Goal: Task Accomplishment & Management: Use online tool/utility

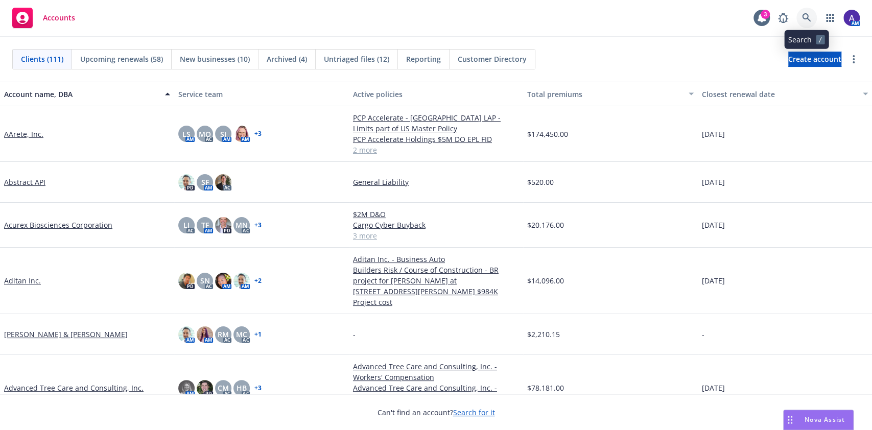
click at [809, 10] on link at bounding box center [806, 18] width 20 height 20
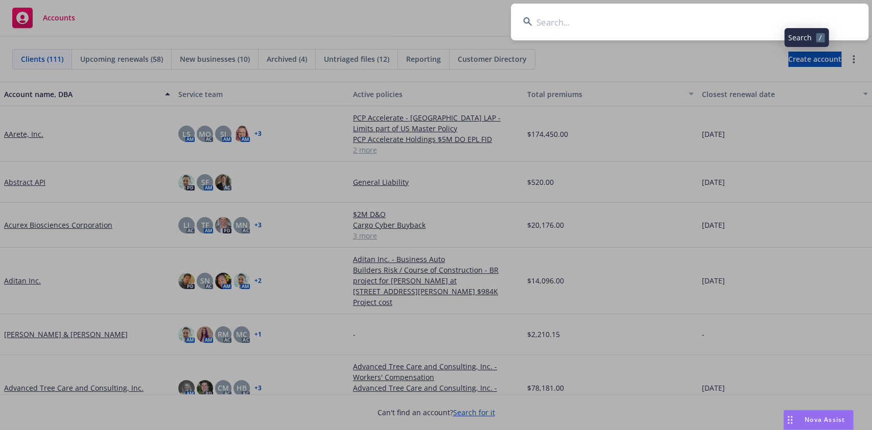
click at [738, 22] on input at bounding box center [689, 22] width 357 height 37
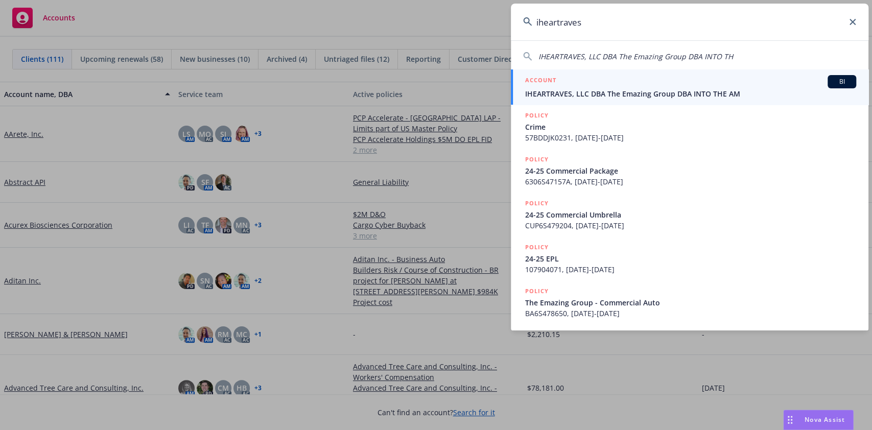
type input "iheartraves"
click at [593, 87] on div "ACCOUNT BI" at bounding box center [690, 81] width 331 height 13
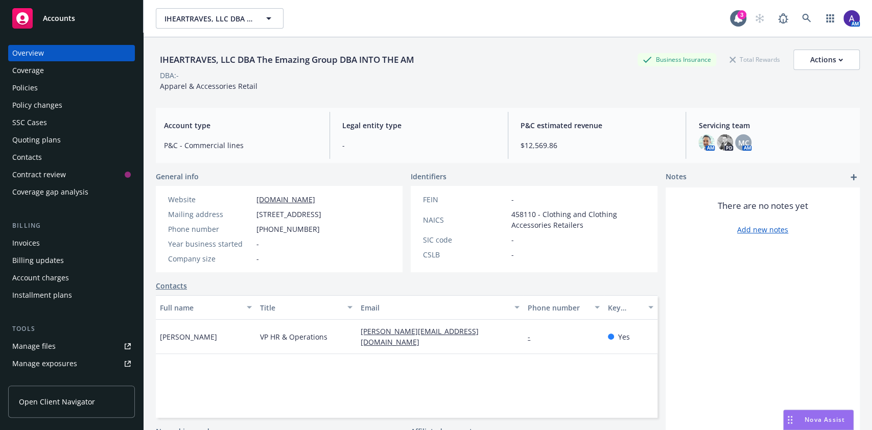
click at [28, 86] on div "Policies" at bounding box center [25, 88] width 26 height 16
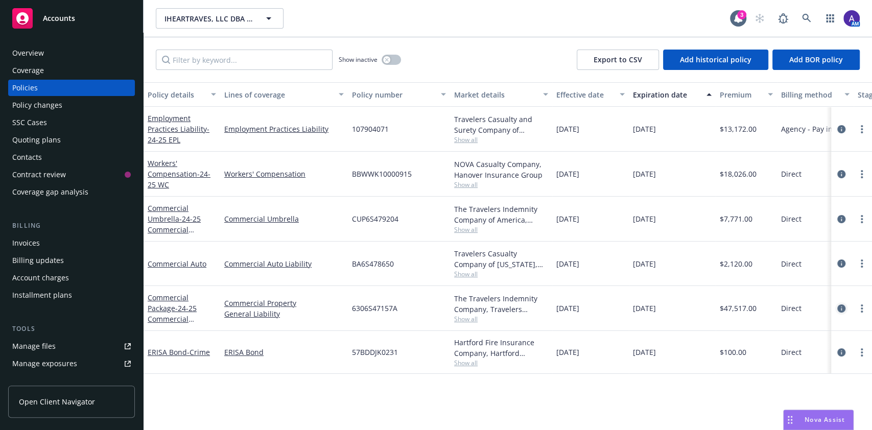
click at [841, 309] on icon "circleInformation" at bounding box center [841, 308] width 8 height 8
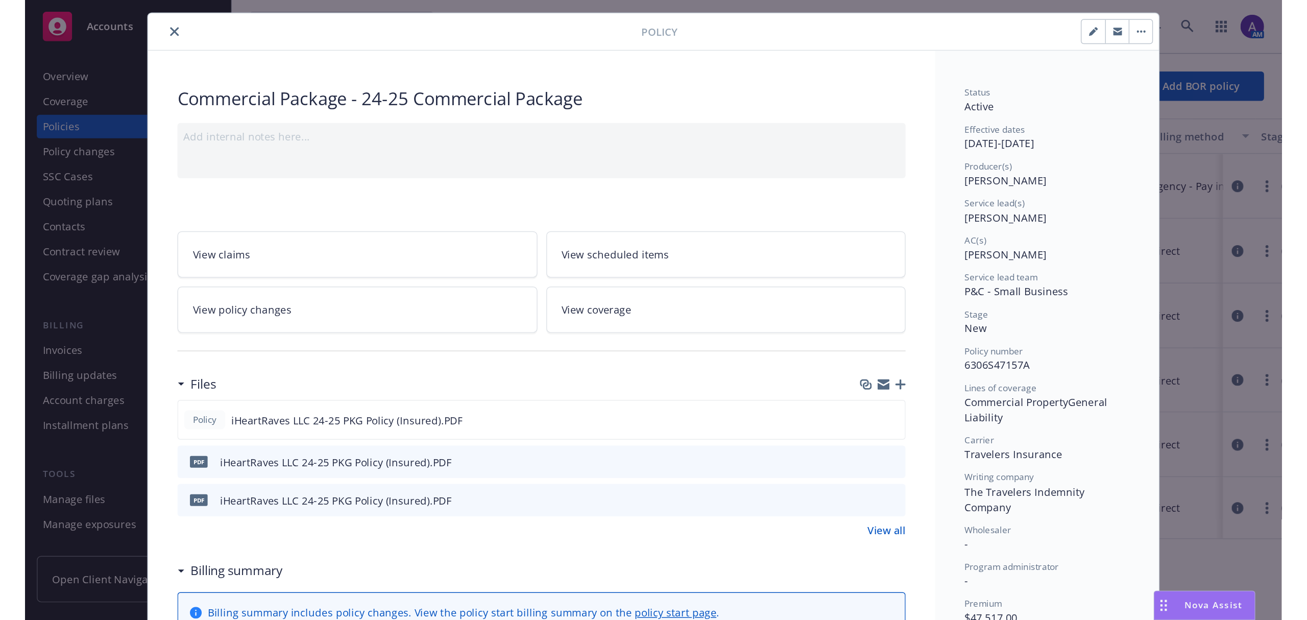
scroll to position [33, 0]
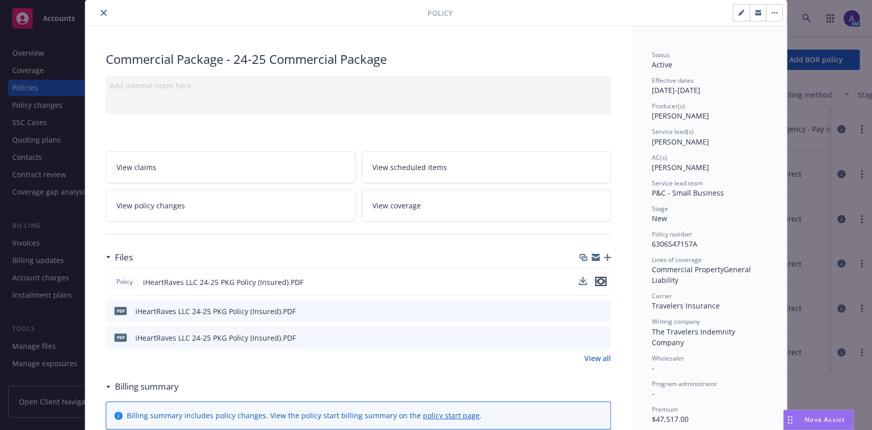
click at [597, 278] on icon "preview file" at bounding box center [600, 281] width 9 height 7
click at [813, 158] on div "Policy Commercial Package - 24-25 Commercial Package Add internal notes here...…" at bounding box center [436, 215] width 872 height 430
click at [101, 10] on icon "close" at bounding box center [104, 13] width 6 height 6
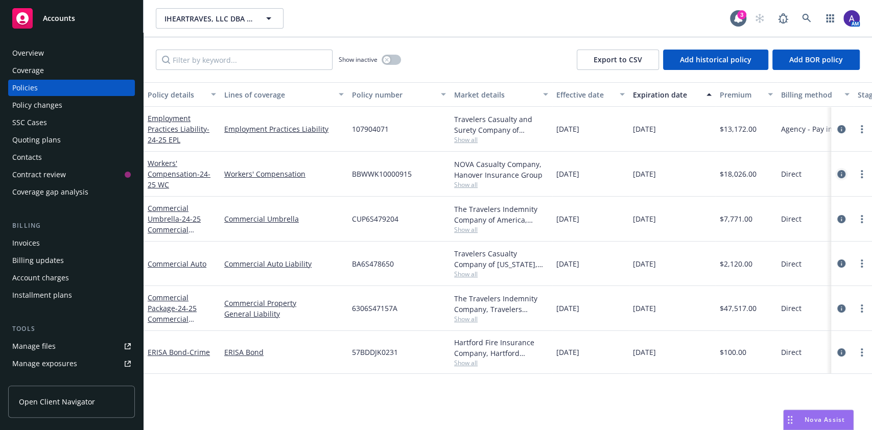
click at [844, 173] on icon "circleInformation" at bounding box center [841, 174] width 8 height 8
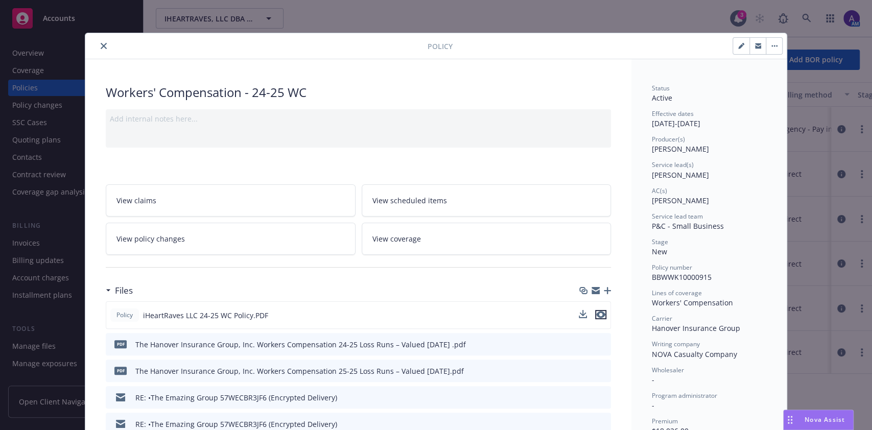
click at [597, 311] on icon "preview file" at bounding box center [600, 314] width 9 height 7
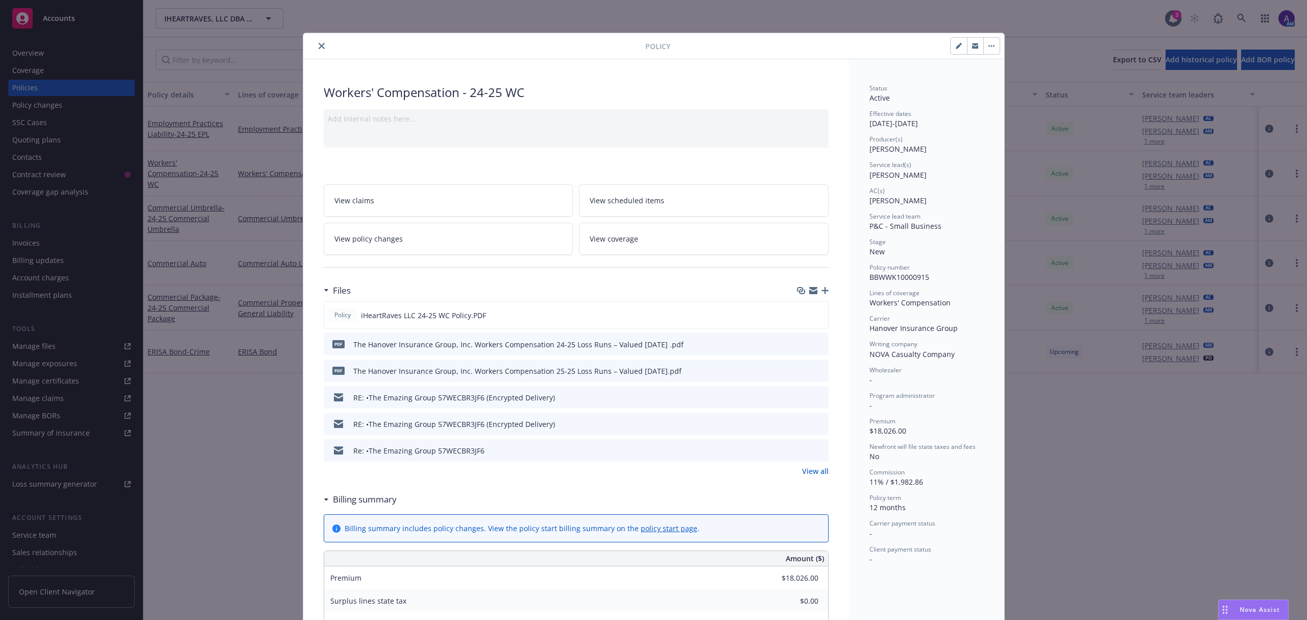
click at [319, 45] on icon "close" at bounding box center [322, 46] width 6 height 6
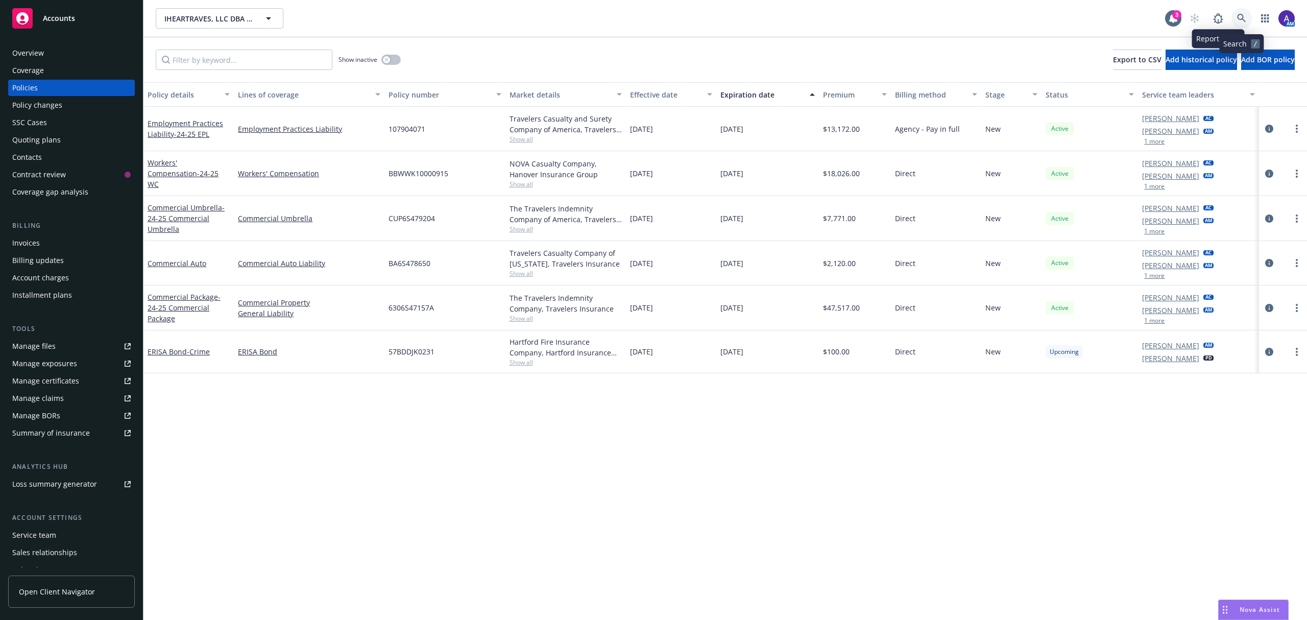
click at [1236, 20] on link at bounding box center [1242, 18] width 20 height 20
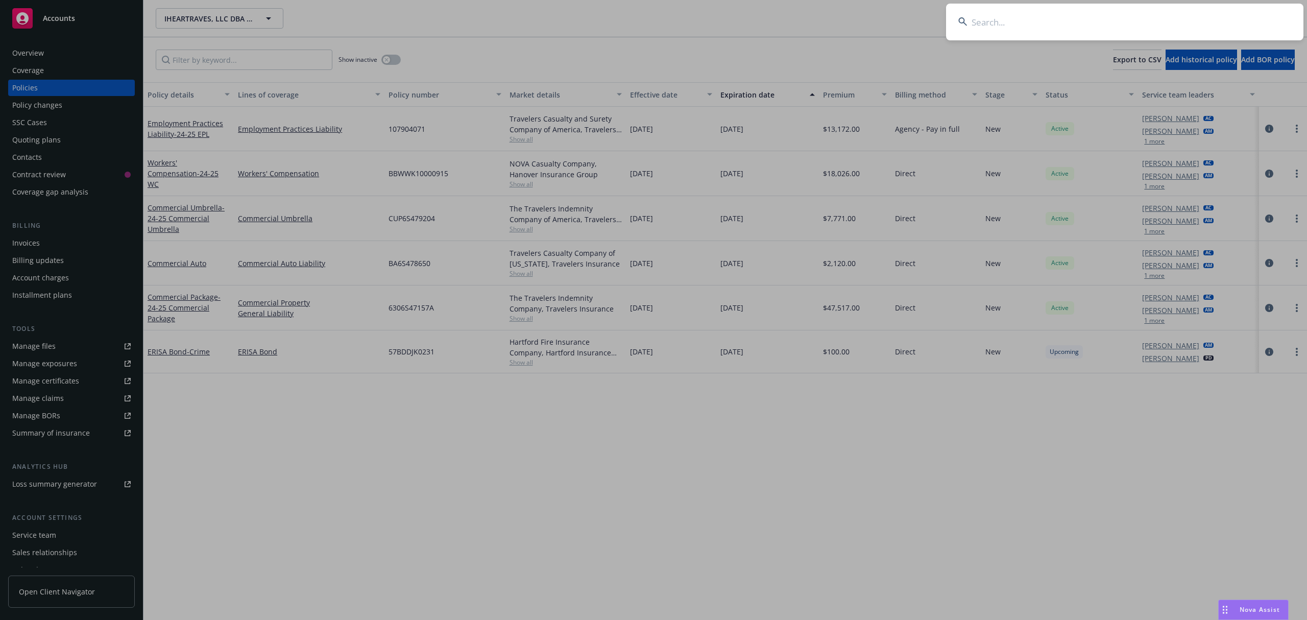
click at [1203, 20] on input at bounding box center [1124, 22] width 357 height 37
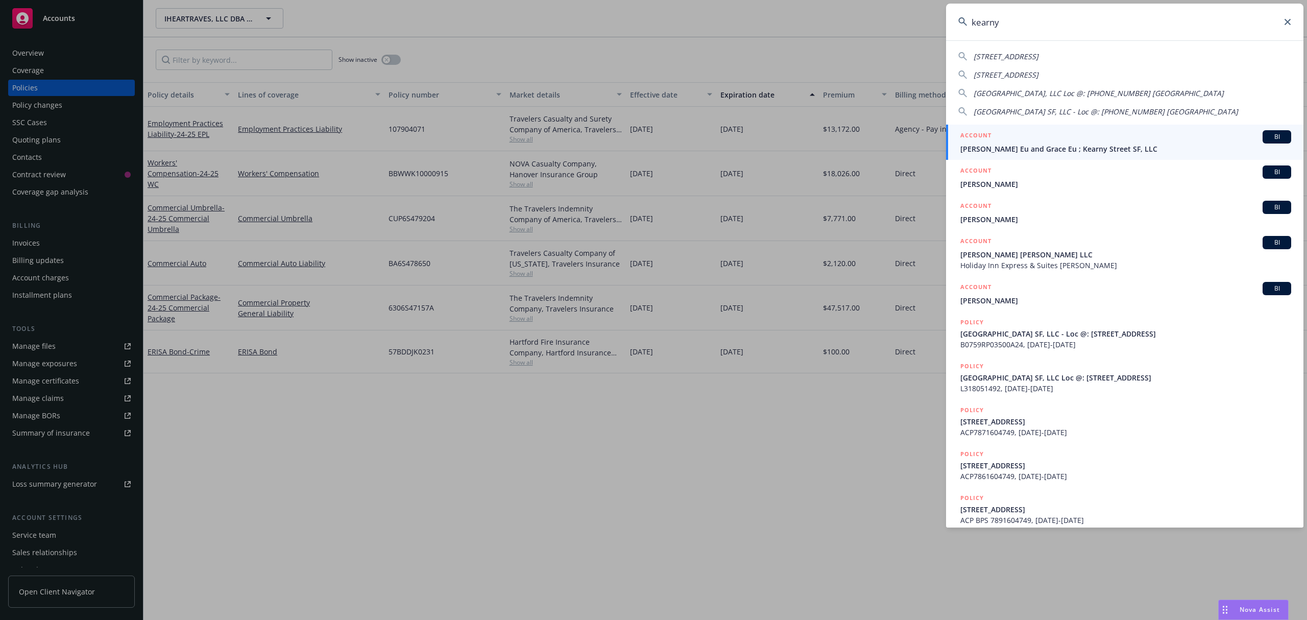
type input "kearny"
click at [1045, 149] on span "[PERSON_NAME] Eu and Grace Eu ; Kearny Street SF, LLC" at bounding box center [1125, 148] width 331 height 11
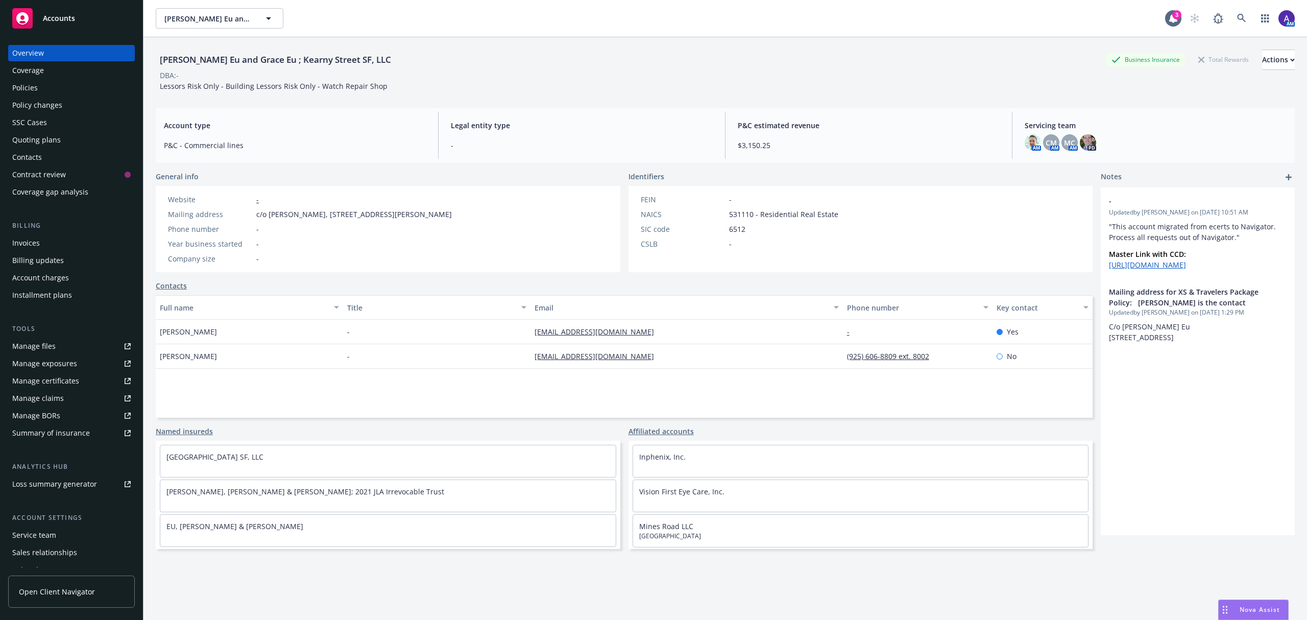
click at [39, 86] on div "Policies" at bounding box center [71, 88] width 118 height 16
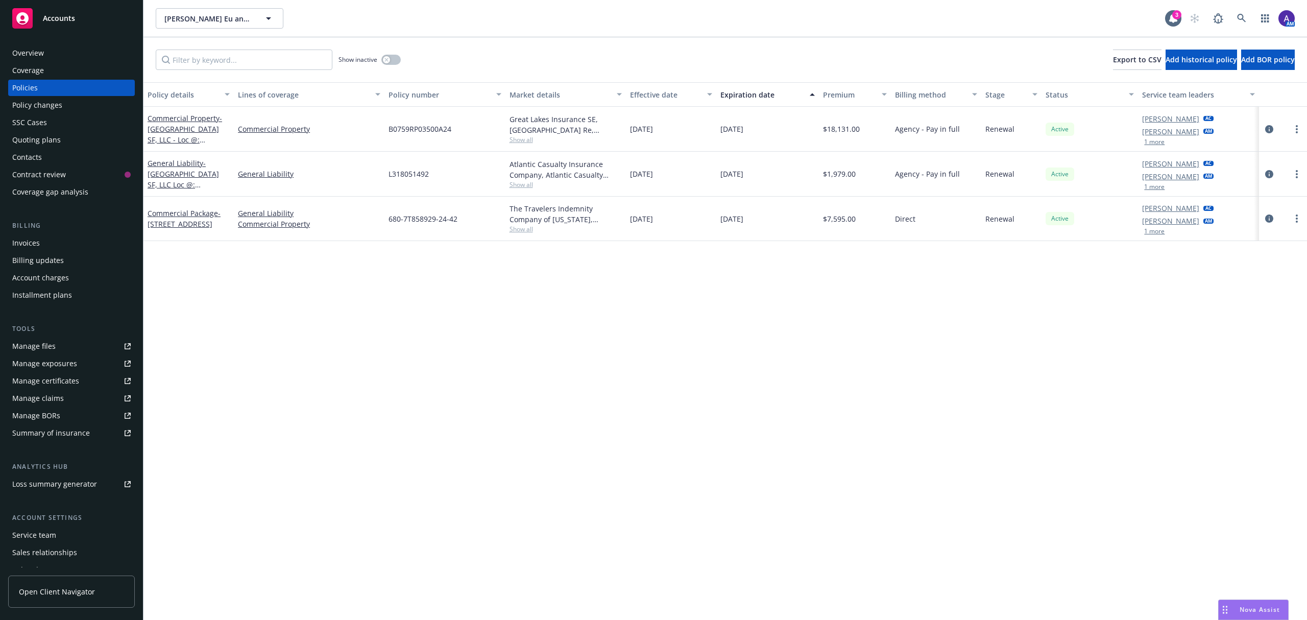
click at [39, 138] on div "Quoting plans" at bounding box center [36, 140] width 49 height 16
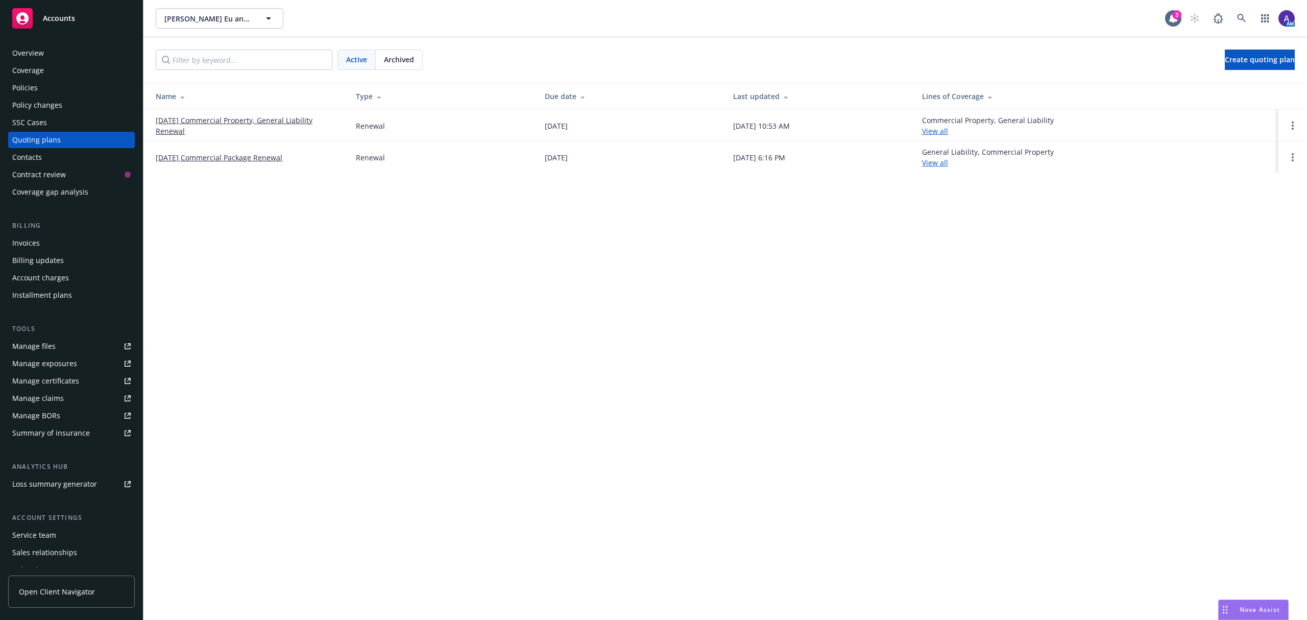
click at [225, 116] on link "[DATE] Commercial Property, General Liability Renewal" at bounding box center [248, 125] width 184 height 21
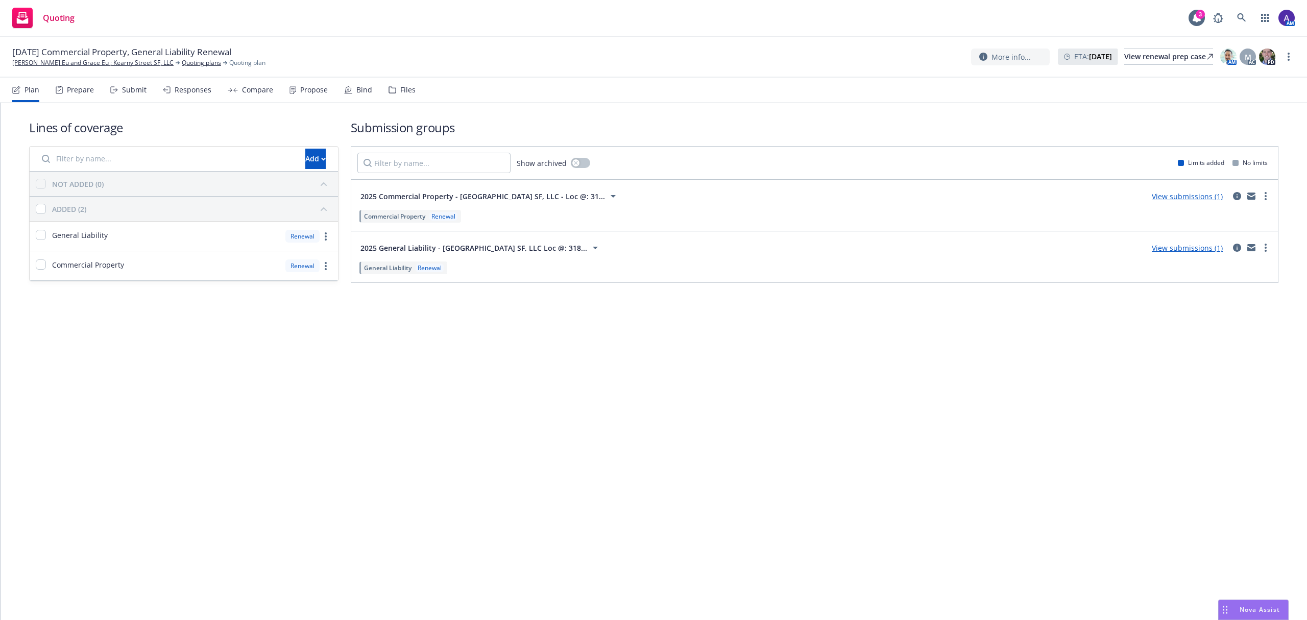
click at [305, 87] on div "Propose" at bounding box center [314, 90] width 28 height 8
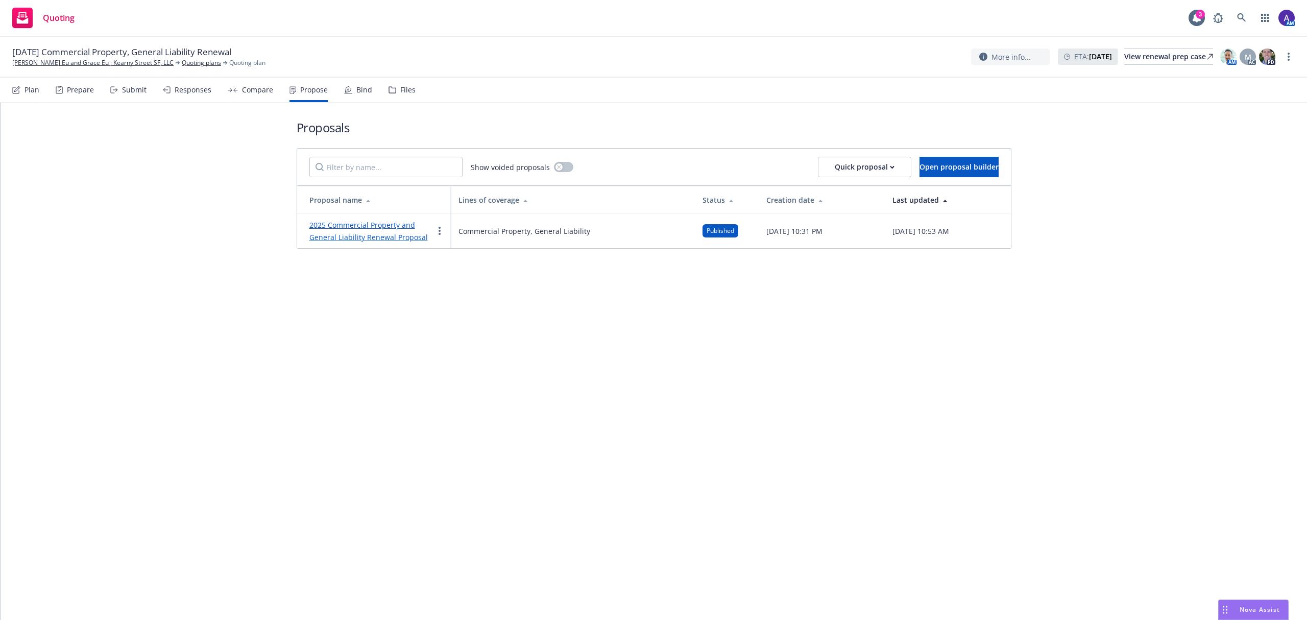
click at [382, 225] on link "2025 Commercial Property and General Liability Renewal Proposal" at bounding box center [368, 231] width 118 height 22
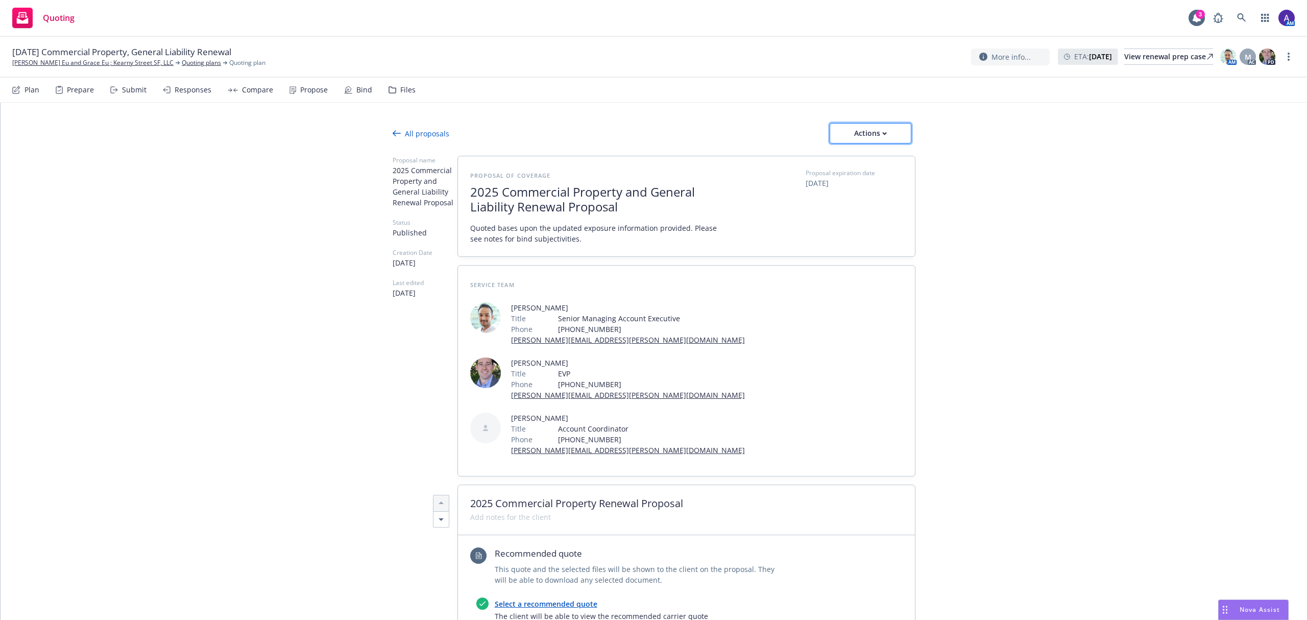
click at [872, 125] on div "Actions" at bounding box center [871, 133] width 48 height 19
click at [866, 162] on span "Copy proposal link" at bounding box center [869, 160] width 88 height 10
type textarea "x"
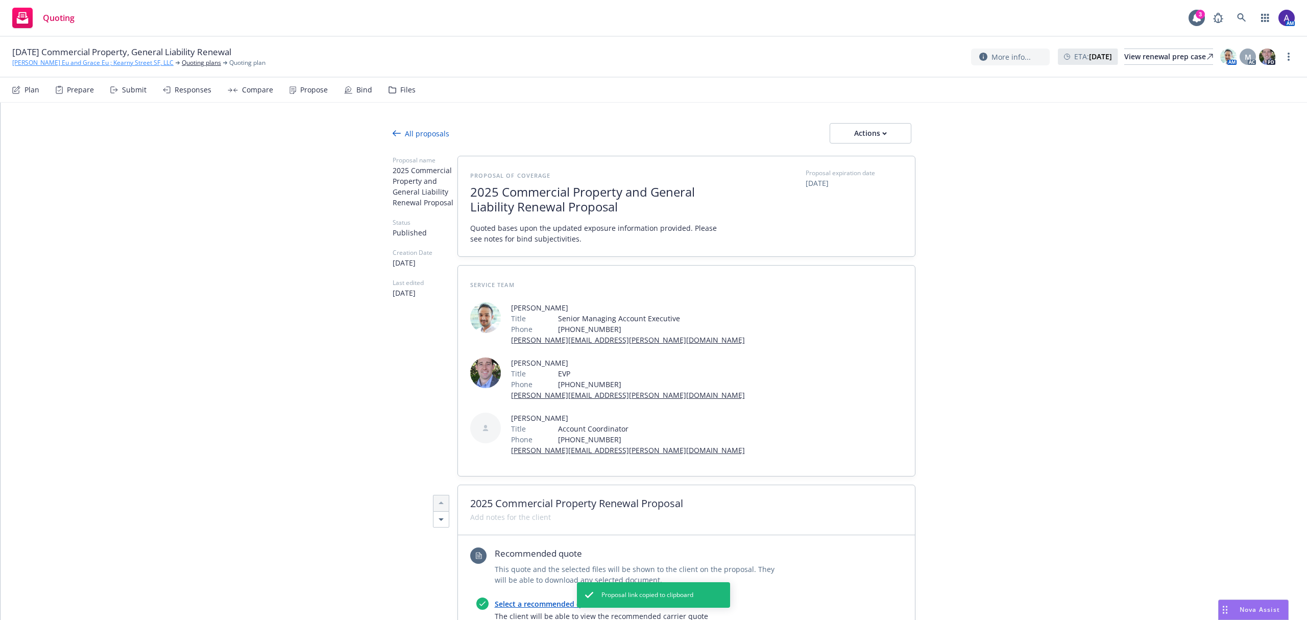
click at [51, 65] on link "[PERSON_NAME] Eu and Grace Eu ; Kearny Street SF, LLC" at bounding box center [92, 62] width 161 height 9
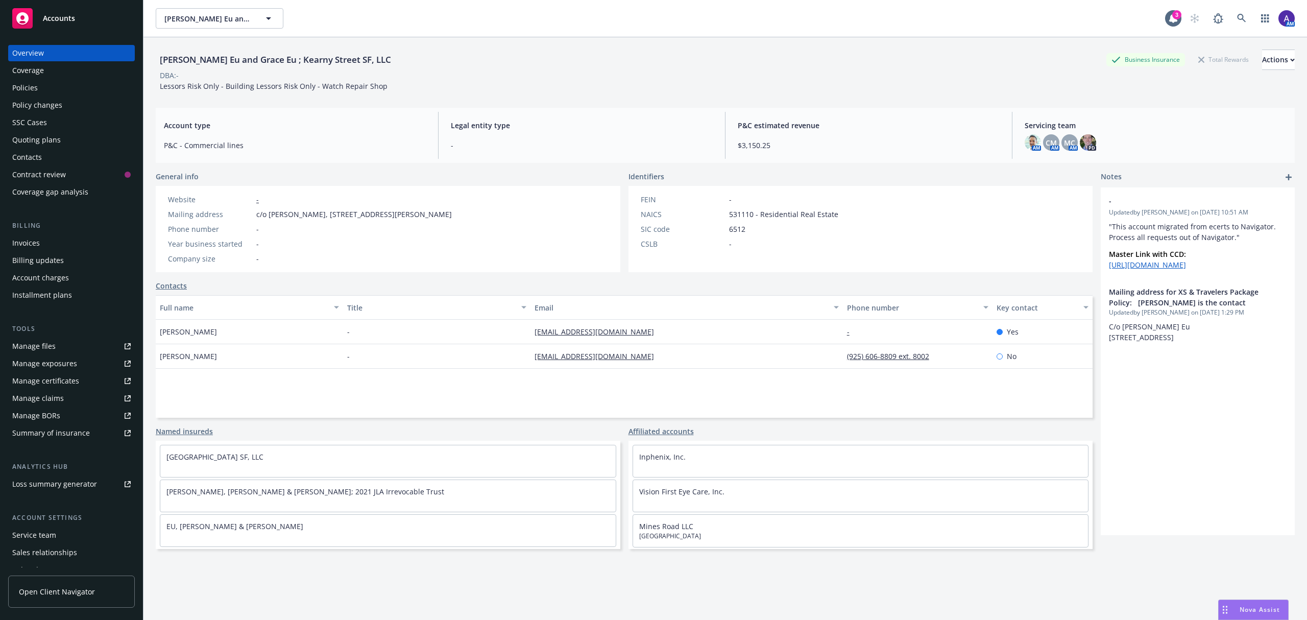
click at [60, 137] on div "Quoting plans" at bounding box center [71, 140] width 118 height 16
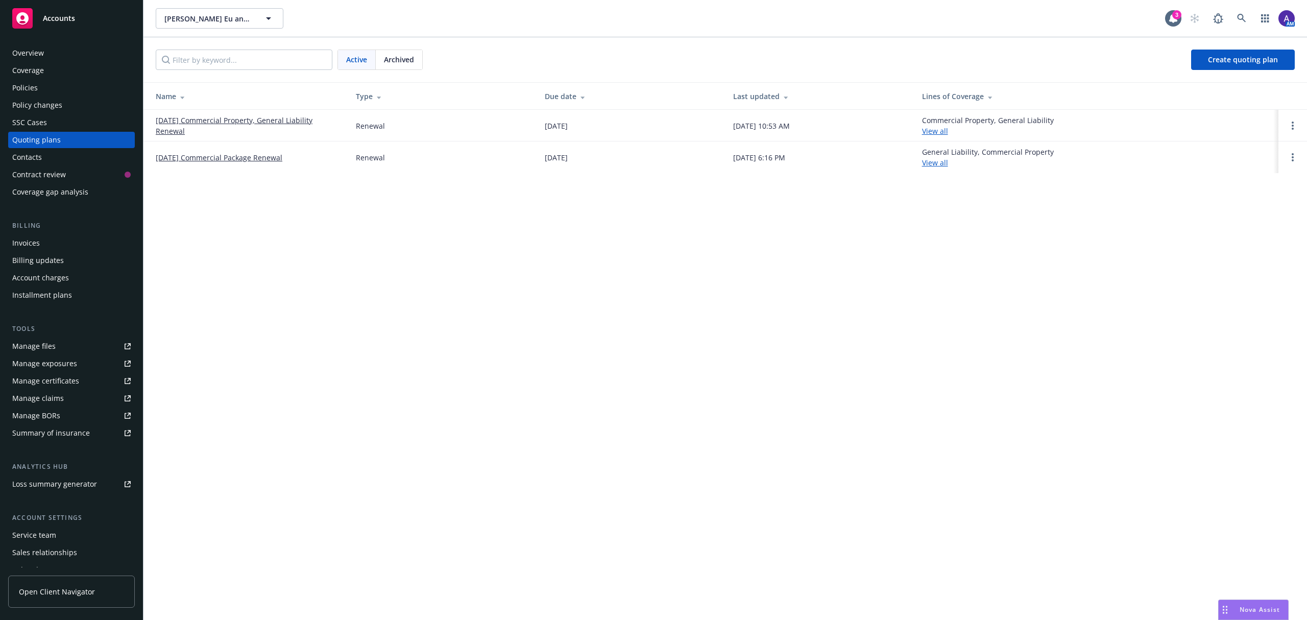
click at [226, 117] on link "[DATE] Commercial Property, General Liability Renewal" at bounding box center [248, 125] width 184 height 21
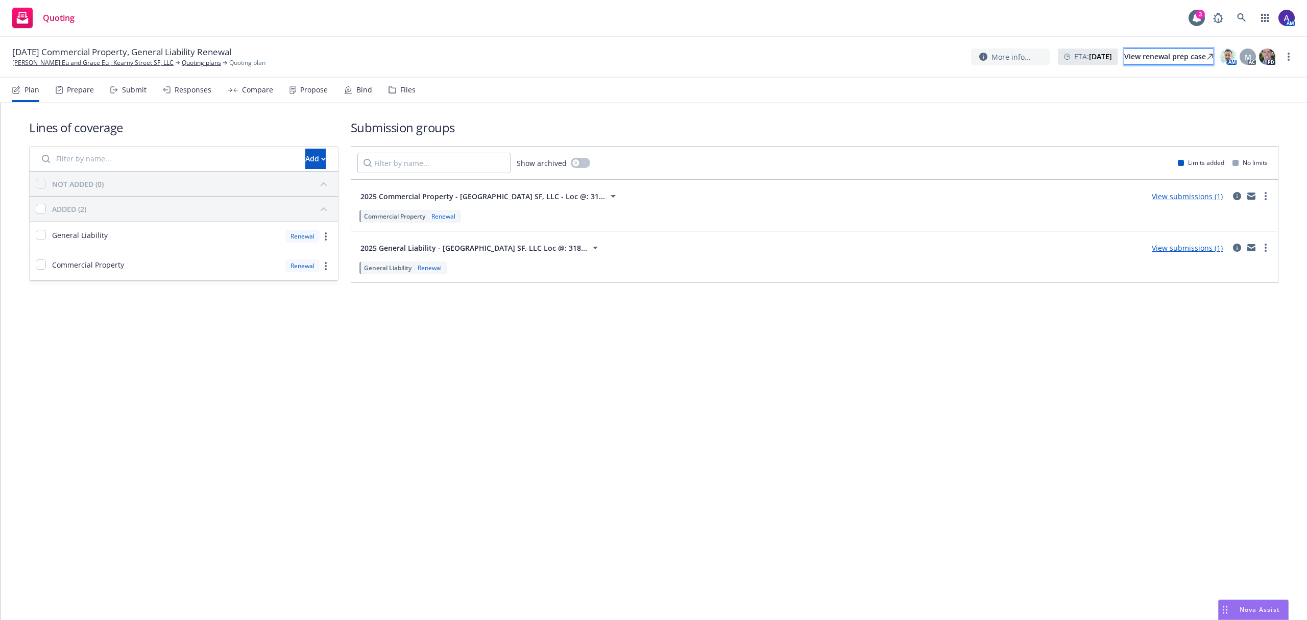
click at [1124, 63] on link "View renewal prep case" at bounding box center [1168, 57] width 89 height 16
click at [68, 64] on link "[PERSON_NAME] Eu and Grace Eu ; Kearny Street SF, LLC" at bounding box center [92, 62] width 161 height 9
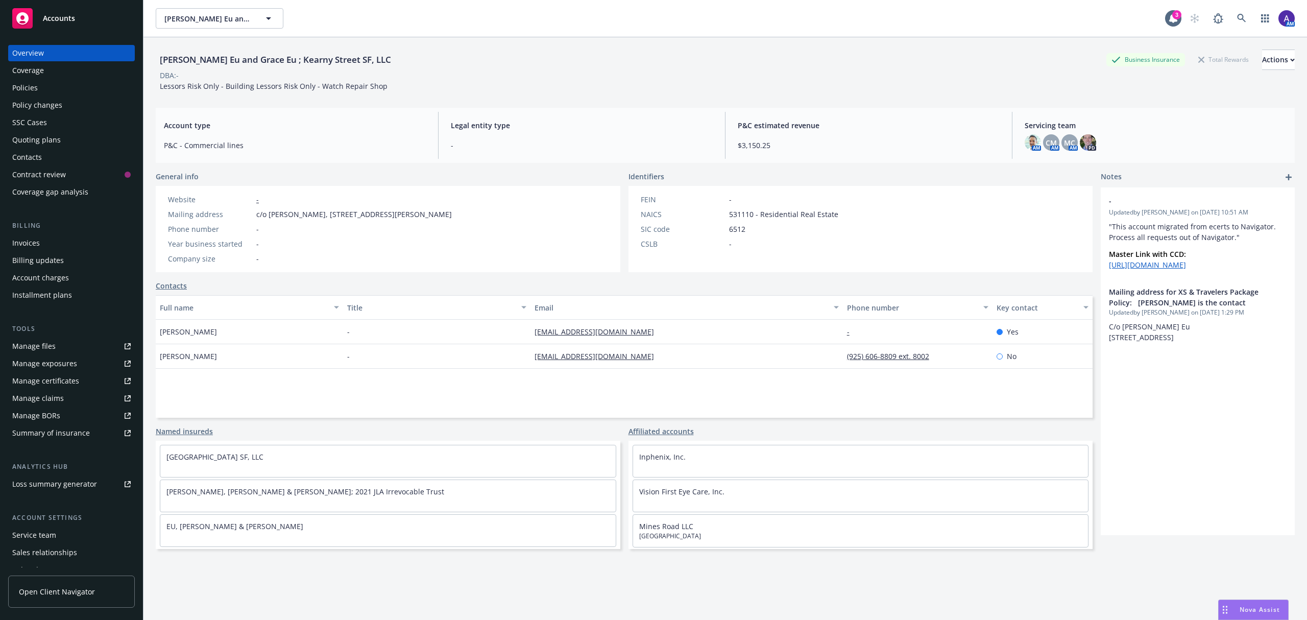
click at [32, 155] on div "Contacts" at bounding box center [27, 157] width 30 height 16
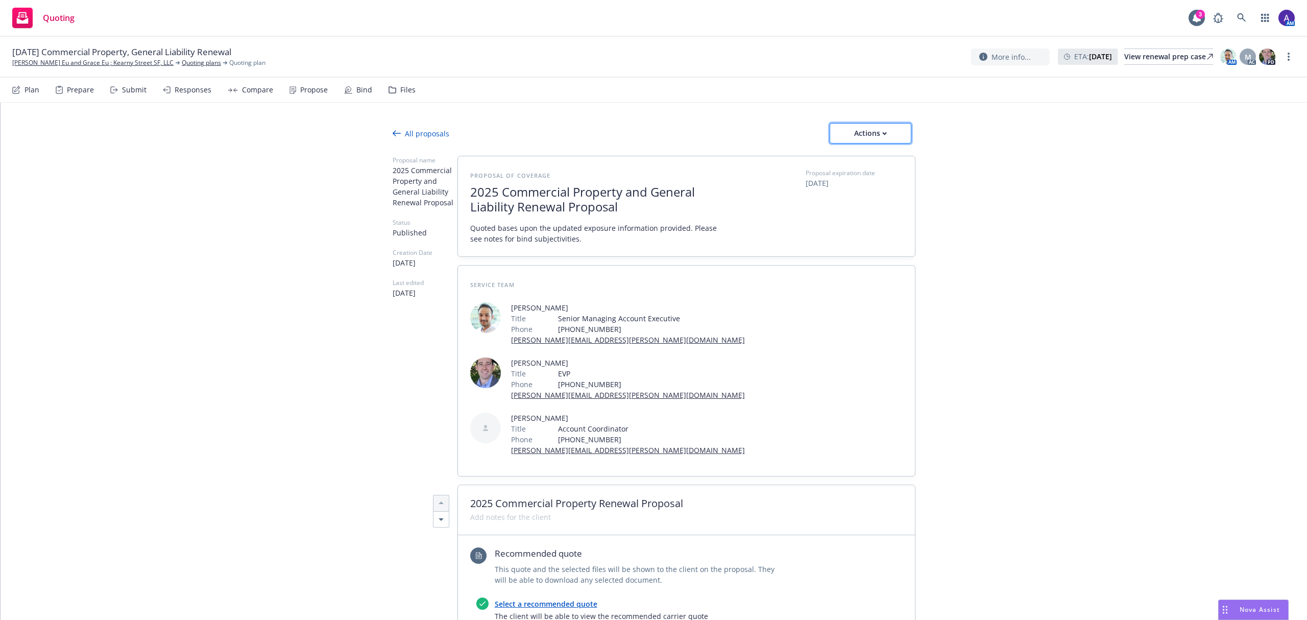
click at [854, 131] on div "Actions" at bounding box center [871, 133] width 48 height 19
click at [856, 158] on span "Copy proposal link" at bounding box center [869, 160] width 88 height 10
type textarea "x"
click at [1253, 615] on div "Nova Assist" at bounding box center [1253, 609] width 69 height 19
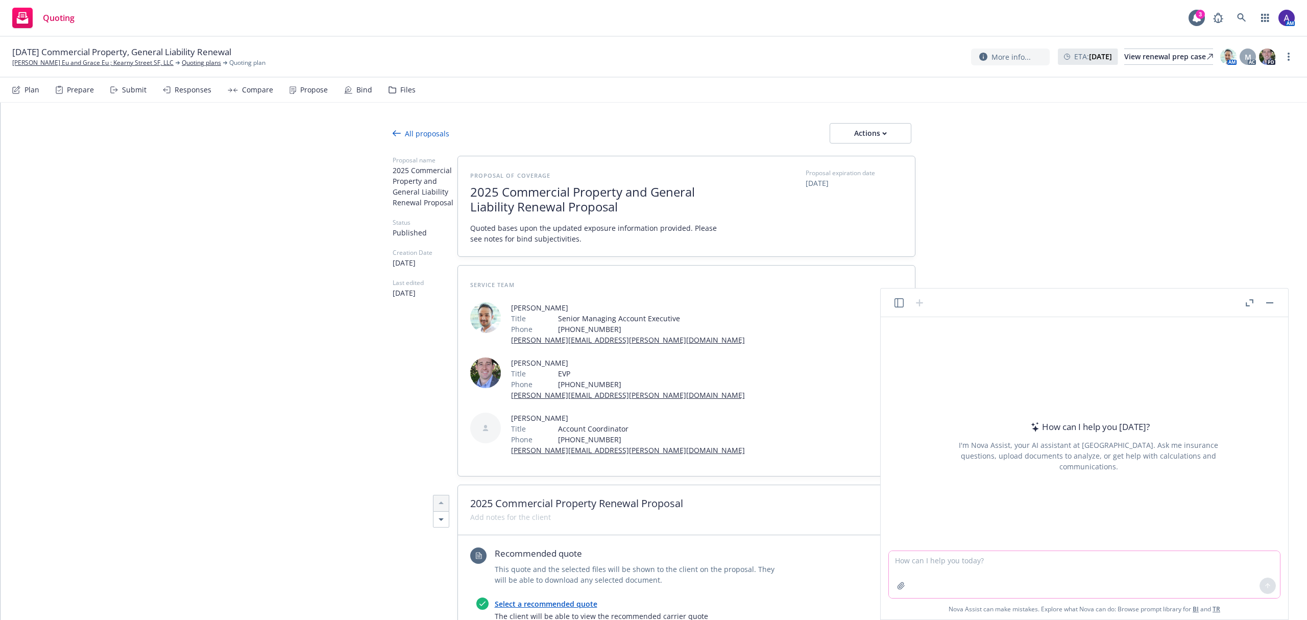
click at [1119, 572] on textarea at bounding box center [1084, 574] width 391 height 47
paste textarea "[URL][DOMAIN_NAME]"
type textarea "here is a client proposal. Write me an email presenting this to the client - [U…"
type textarea "x"
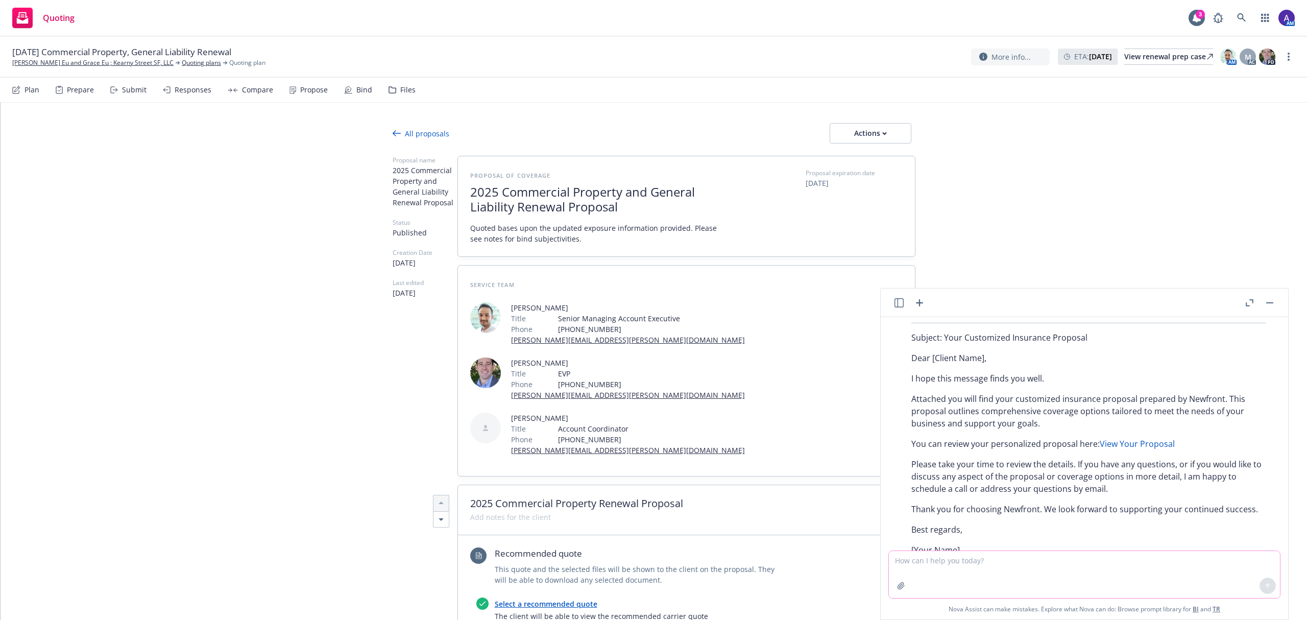
scroll to position [85, 0]
click at [998, 570] on textarea at bounding box center [1084, 574] width 391 height 47
type textarea "include details on the coverages"
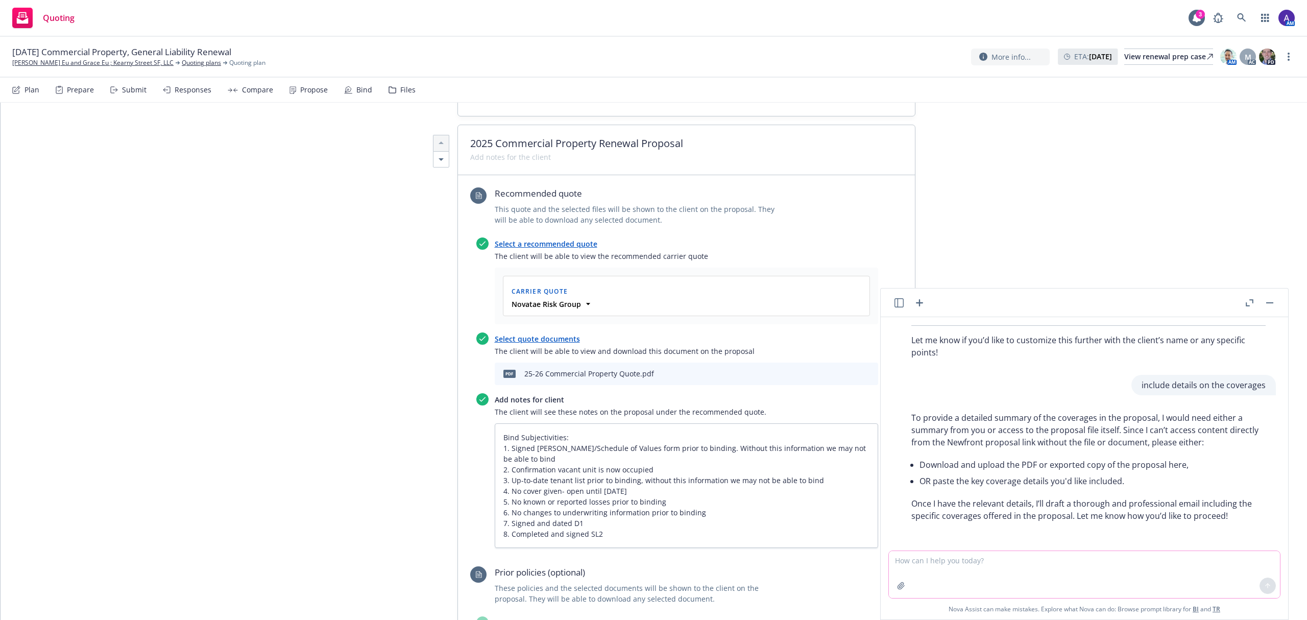
scroll to position [358, 0]
click at [834, 370] on button "download file" at bounding box center [835, 375] width 10 height 10
click at [903, 584] on icon "button" at bounding box center [901, 585] width 7 height 7
type textarea "x"
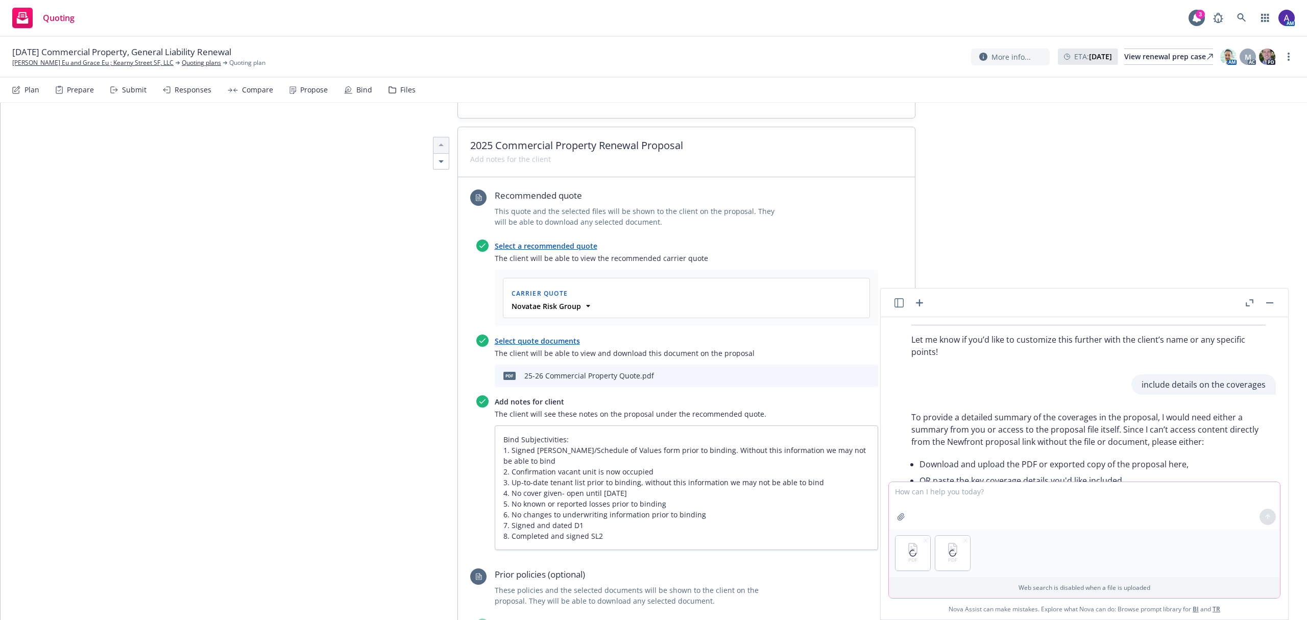
click at [922, 495] on textarea at bounding box center [1084, 505] width 391 height 47
type textarea "attached the Gl and property quotes"
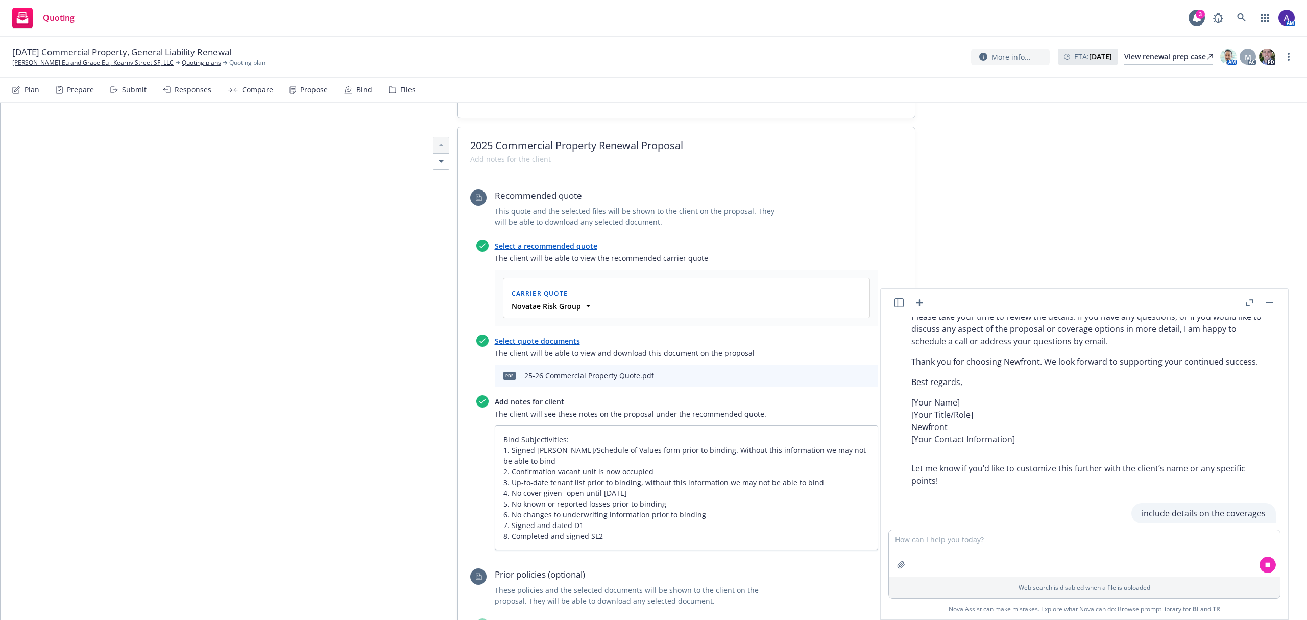
scroll to position [128, 0]
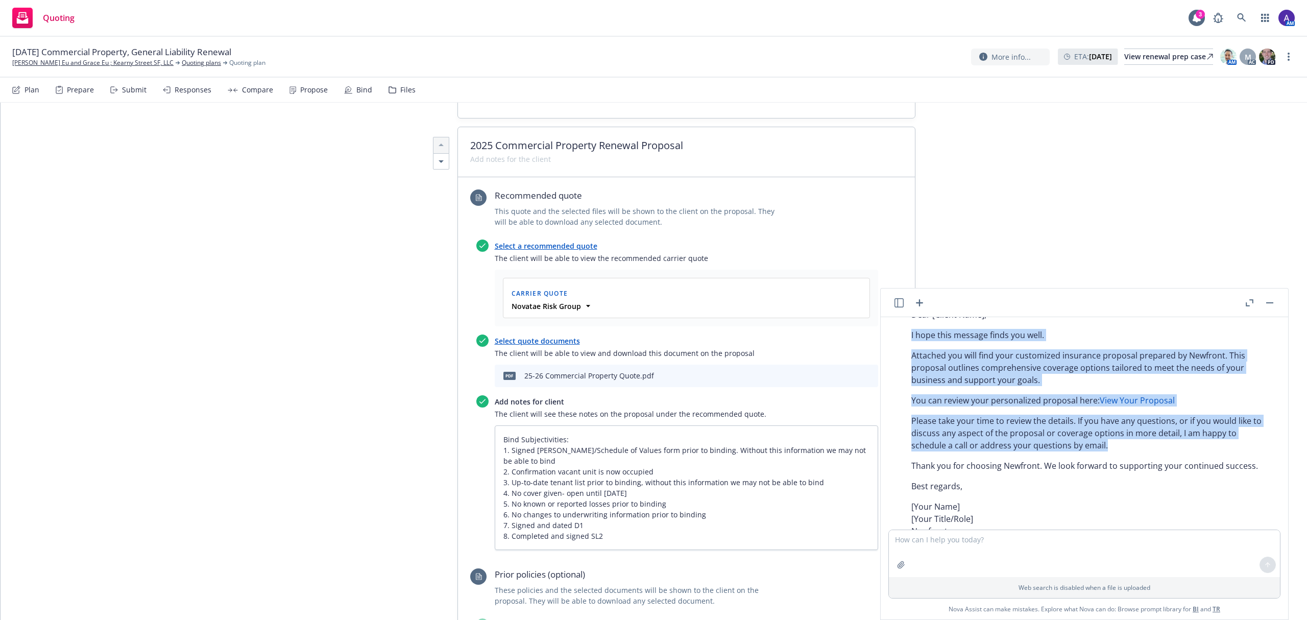
drag, startPoint x: 909, startPoint y: 388, endPoint x: 1120, endPoint y: 426, distance: 213.7
click at [1177, 445] on div "Certainly! Here’s a professional draft email you can use to present the client …" at bounding box center [1088, 419] width 375 height 352
copy div "I hope this message finds you well. Attached you will find your customized insu…"
type textarea "x"
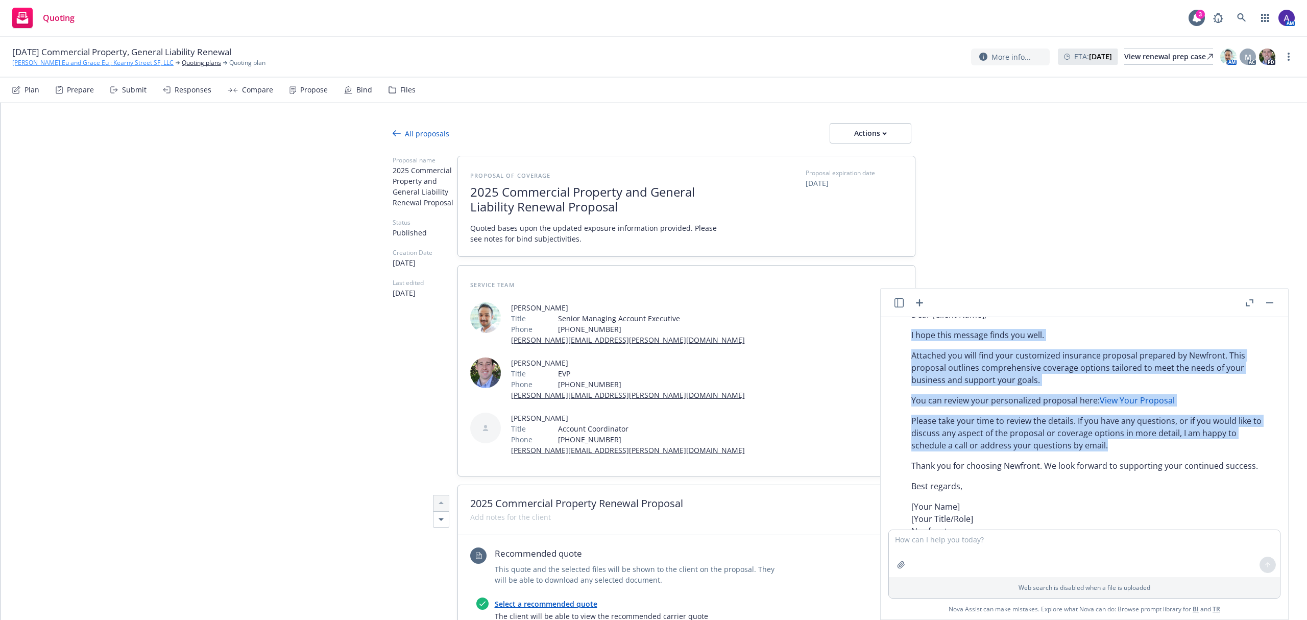
click at [114, 63] on link "[PERSON_NAME] Eu and Grace Eu ; Kearny Street SF, LLC" at bounding box center [92, 62] width 161 height 9
